Goal: Check status: Check status

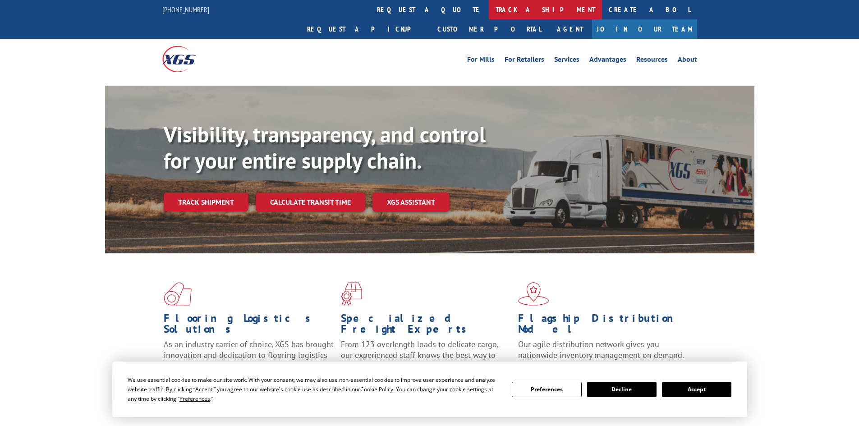
click at [489, 5] on link "track a shipment" at bounding box center [545, 9] width 113 height 19
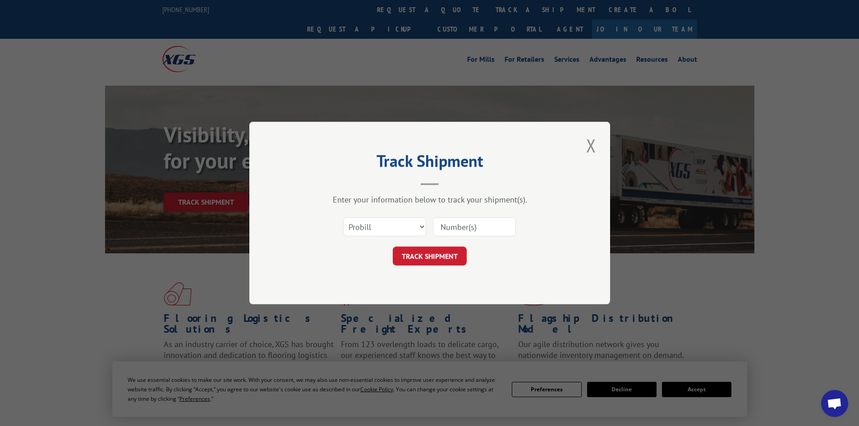
click at [460, 230] on input at bounding box center [474, 226] width 83 height 19
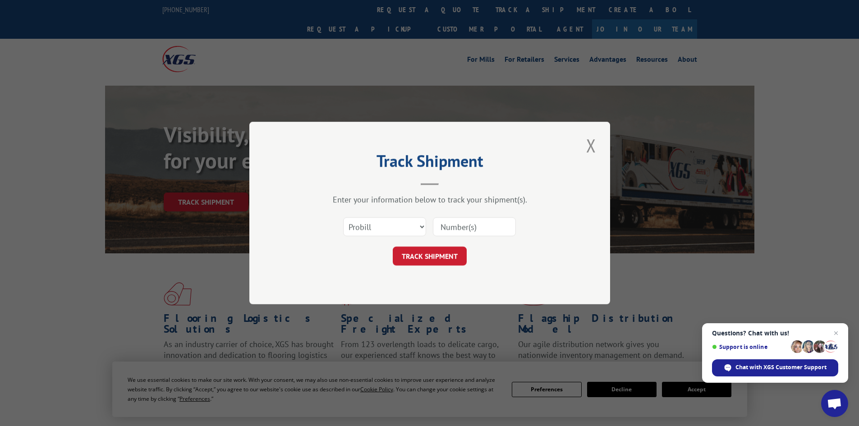
paste input "5515708"
type input "5515708"
click at [446, 259] on button "TRACK SHIPMENT" at bounding box center [430, 256] width 74 height 19
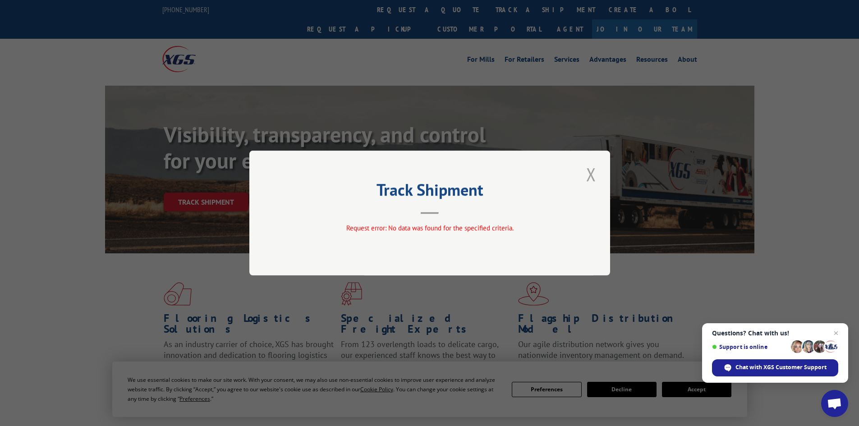
click at [597, 172] on button "Close modal" at bounding box center [591, 174] width 15 height 25
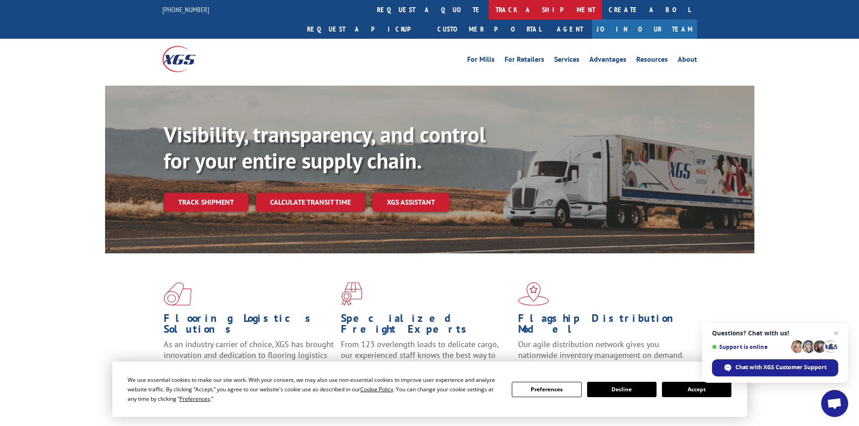
click at [489, 12] on link "track a shipment" at bounding box center [545, 9] width 113 height 19
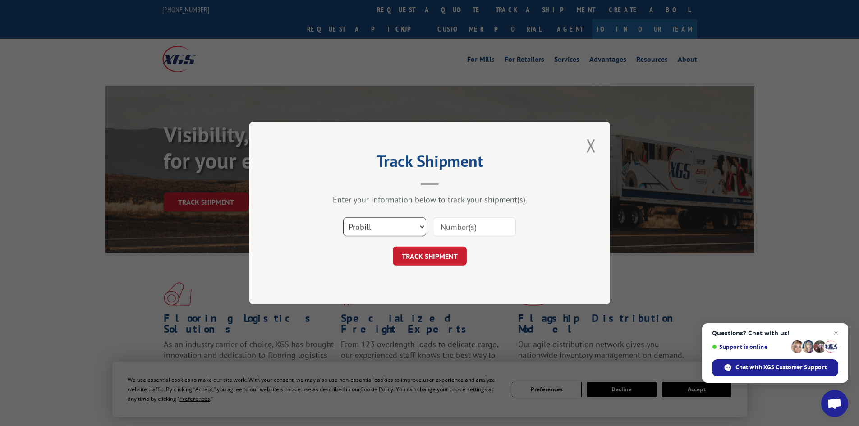
click at [419, 224] on select "Select category... Probill BOL PO" at bounding box center [384, 226] width 83 height 19
select select "bol"
click at [343, 217] on select "Select category... Probill BOL PO" at bounding box center [384, 226] width 83 height 19
click at [446, 222] on input at bounding box center [474, 226] width 83 height 19
paste input "5515708"
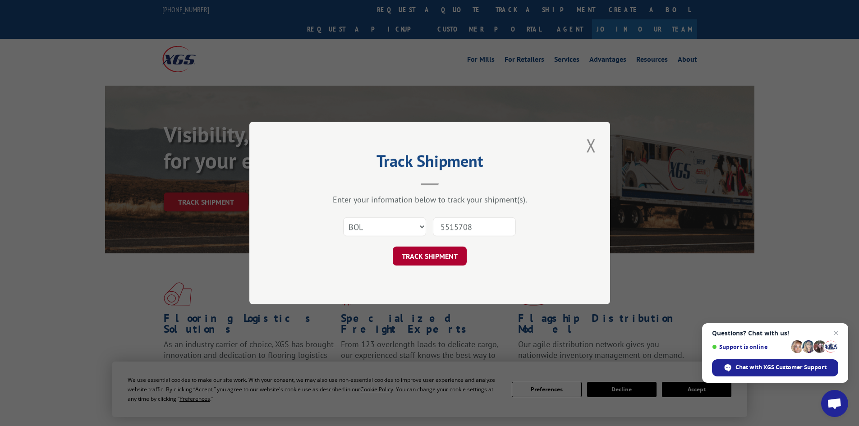
type input "5515708"
click at [424, 250] on button "TRACK SHIPMENT" at bounding box center [430, 256] width 74 height 19
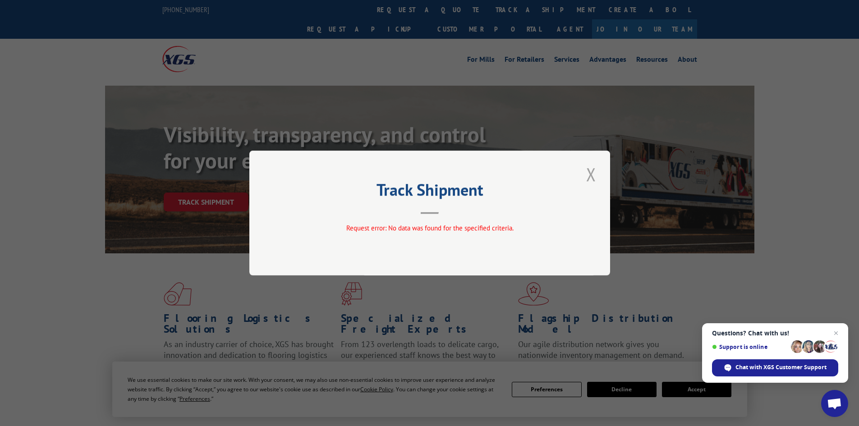
click at [597, 172] on button "Close modal" at bounding box center [591, 174] width 15 height 25
